Goal: Information Seeking & Learning: Learn about a topic

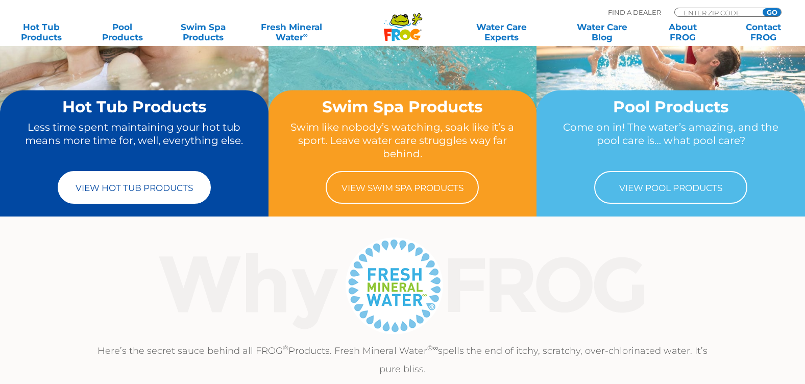
scroll to position [153, 0]
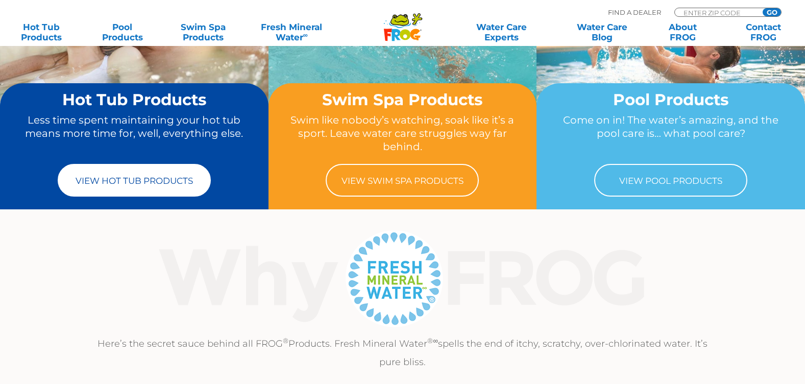
click at [149, 180] on link "View Hot Tub Products" at bounding box center [134, 180] width 153 height 33
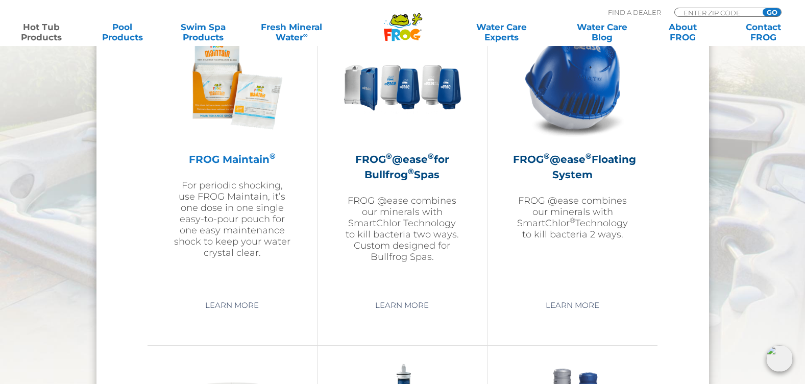
scroll to position [1225, 0]
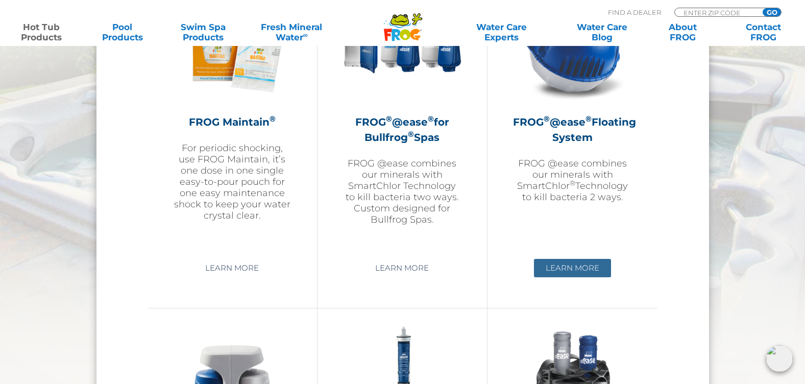
click at [569, 267] on link "Learn More" at bounding box center [572, 268] width 77 height 18
